Goal: Navigation & Orientation: Find specific page/section

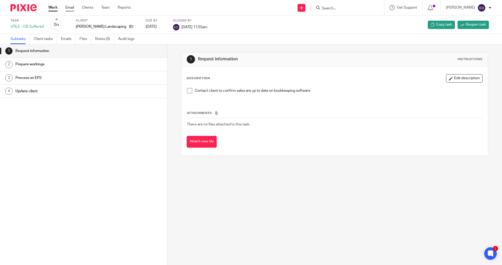
click at [70, 9] on link "Email" at bounding box center [69, 7] width 9 height 5
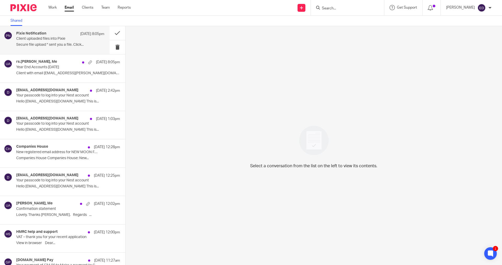
click at [63, 35] on div "Pixie Notification 12 Aug 8:05pm" at bounding box center [60, 33] width 88 height 5
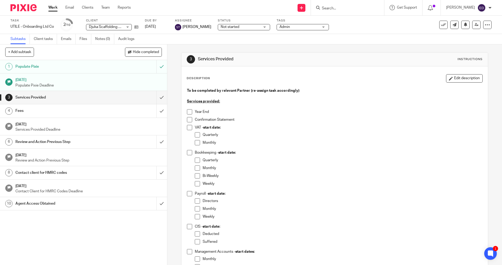
click at [485, 61] on div "3 Services Provided Instructions Description Edit description To be completed b…" at bounding box center [334, 154] width 335 height 221
click at [52, 7] on link "Work" at bounding box center [52, 7] width 9 height 5
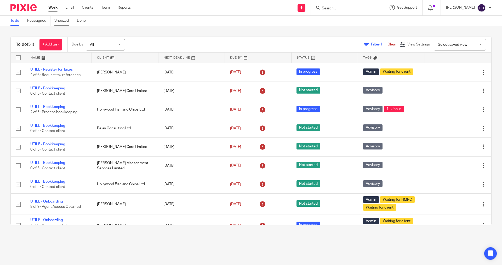
click at [68, 20] on link "Snoozed" at bounding box center [63, 21] width 19 height 10
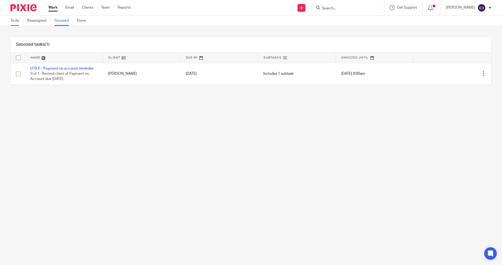
click at [19, 24] on link "To do" at bounding box center [16, 21] width 13 height 10
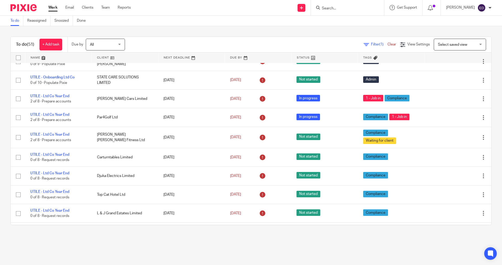
scroll to position [839, 0]
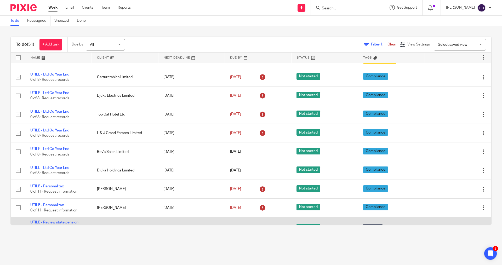
click at [77, 217] on td "UTILE - Review state pension credit 0 of 7 · List applicable clients" at bounding box center [58, 227] width 67 height 21
click at [68, 221] on link "UTILE - Review state pension credit" at bounding box center [54, 225] width 48 height 9
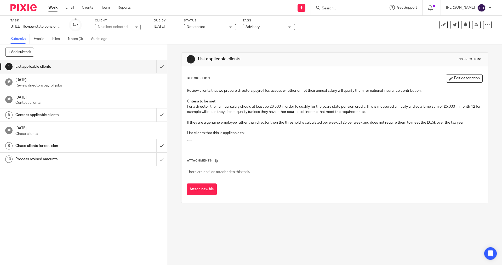
click at [53, 10] on link "Work" at bounding box center [52, 7] width 9 height 5
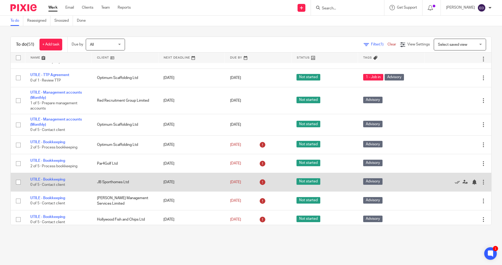
scroll to position [445, 0]
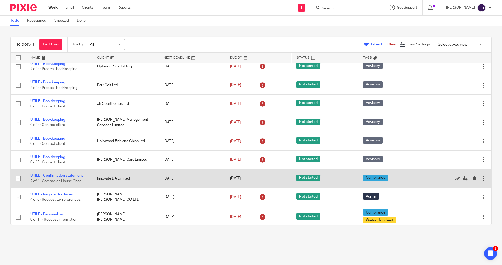
click at [122, 169] on td "Innovate DA Limited" at bounding box center [125, 178] width 67 height 19
click at [46, 174] on link "UTILE - Confirmation statement" at bounding box center [56, 176] width 53 height 4
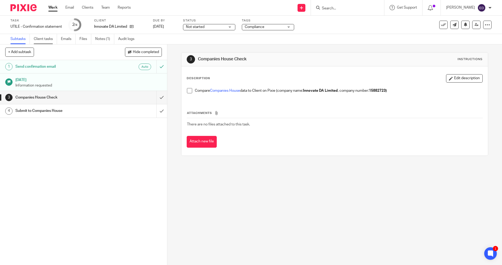
click at [48, 41] on link "Client tasks" at bounding box center [45, 39] width 23 height 10
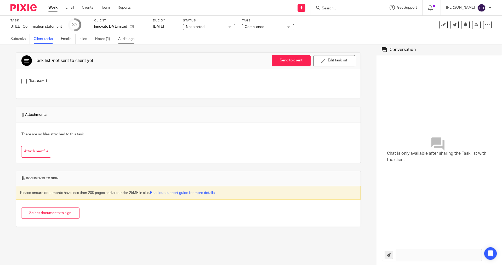
click at [132, 42] on link "Audit logs" at bounding box center [128, 39] width 20 height 10
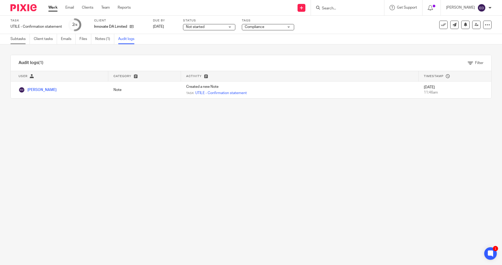
click at [18, 40] on link "Subtasks" at bounding box center [19, 39] width 19 height 10
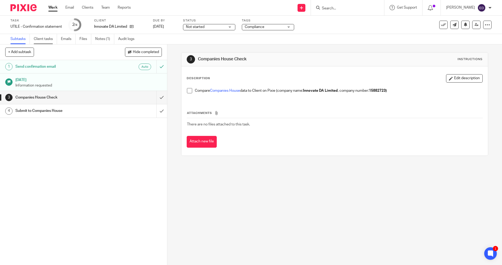
click at [45, 41] on link "Client tasks" at bounding box center [45, 39] width 23 height 10
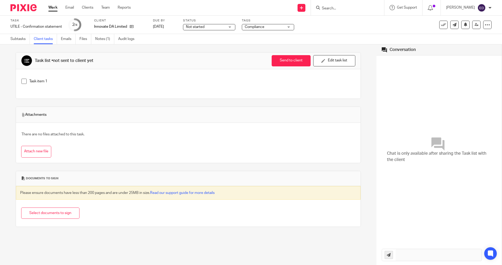
click at [54, 12] on div "Work Email Clients Team Reports Work Email Clients Team Reports Settings" at bounding box center [90, 7] width 95 height 15
click at [54, 9] on link "Work" at bounding box center [52, 7] width 9 height 5
